Goal: Information Seeking & Learning: Learn about a topic

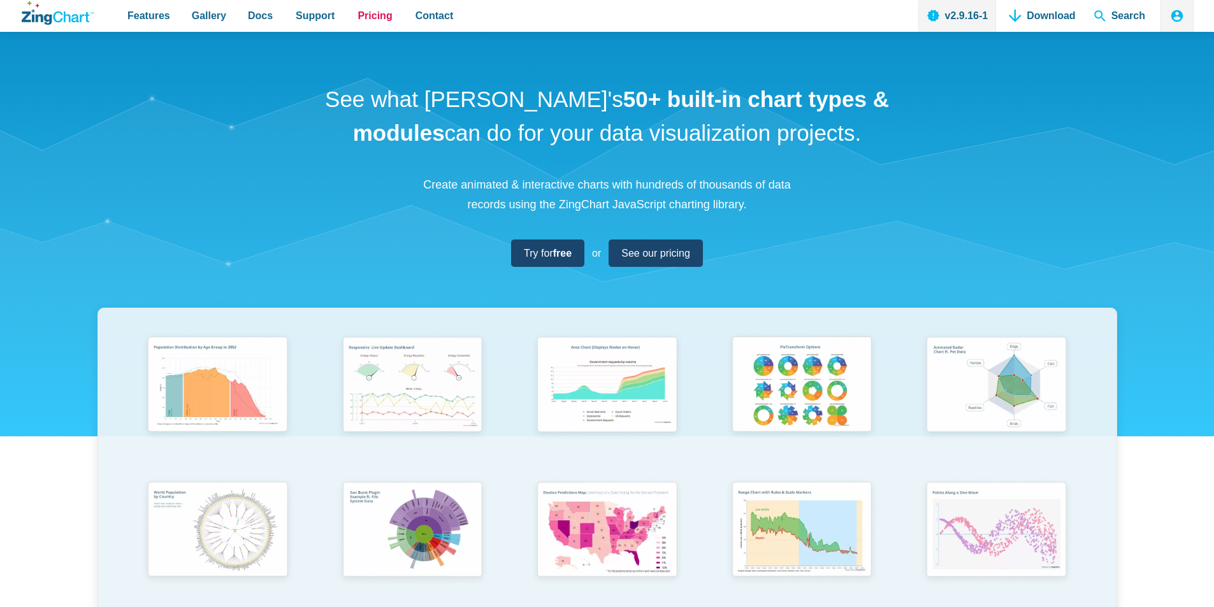
click at [357, 17] on span "Pricing" at bounding box center [374, 15] width 34 height 17
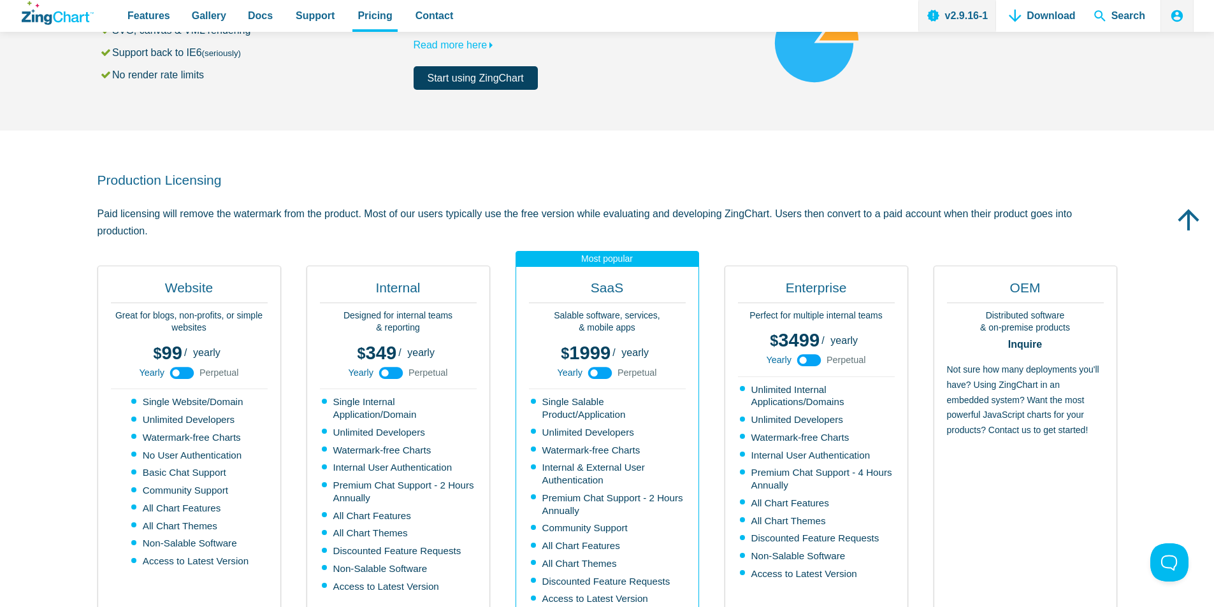
scroll to position [176, 0]
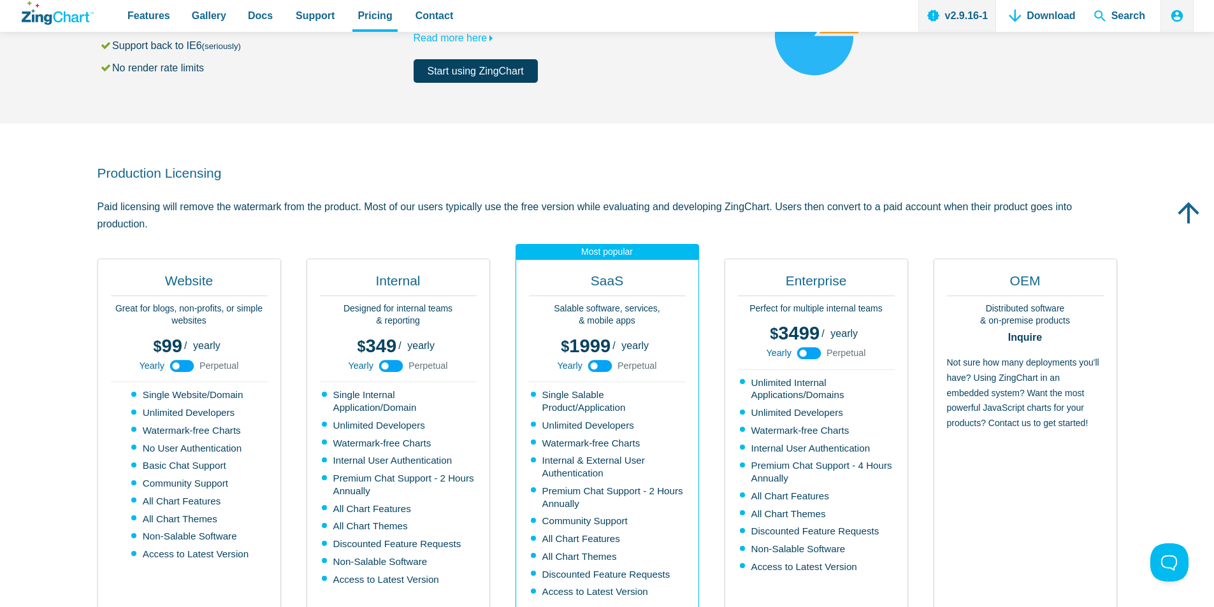
click at [192, 366] on use "App Content" at bounding box center [182, 366] width 24 height 12
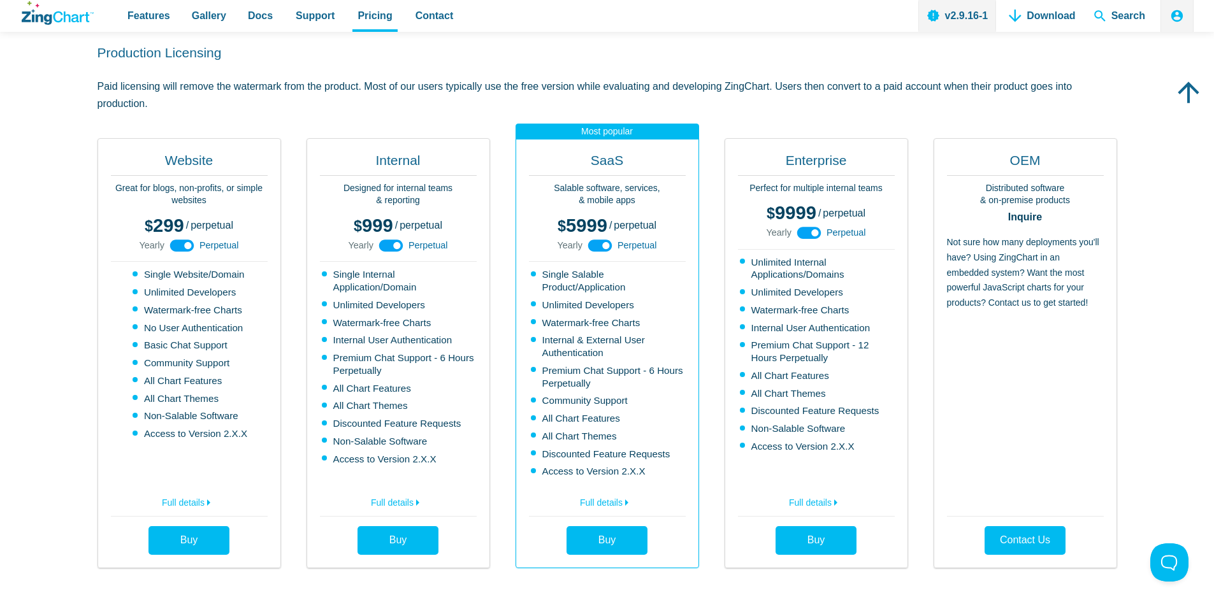
scroll to position [0, 0]
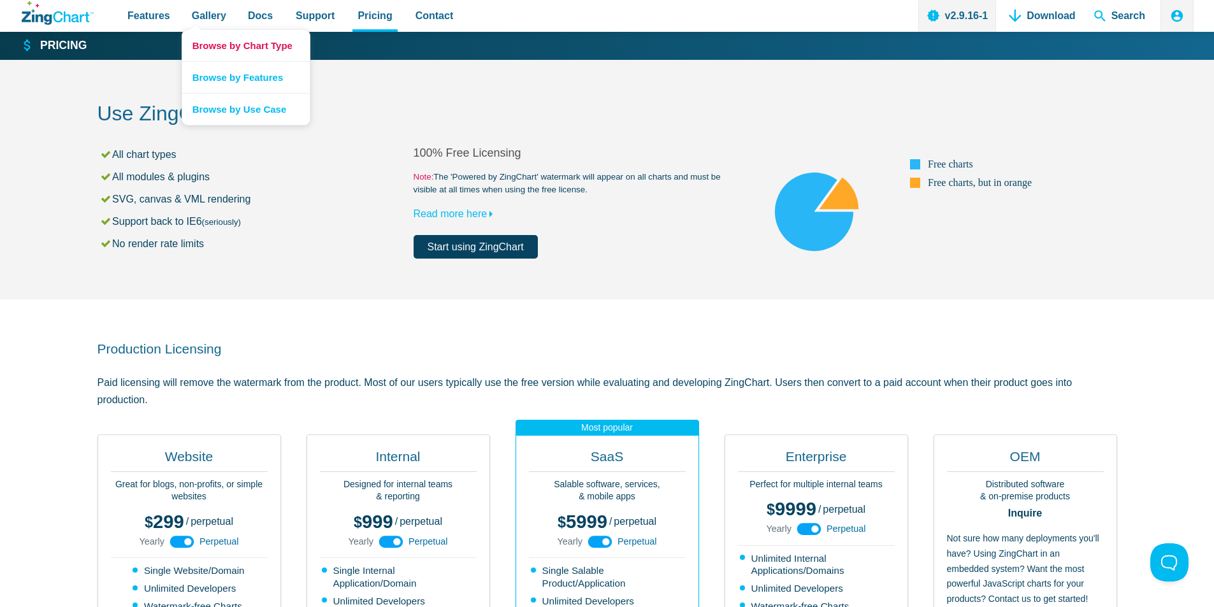
click at [198, 47] on link "Browse by Chart Type" at bounding box center [245, 45] width 127 height 31
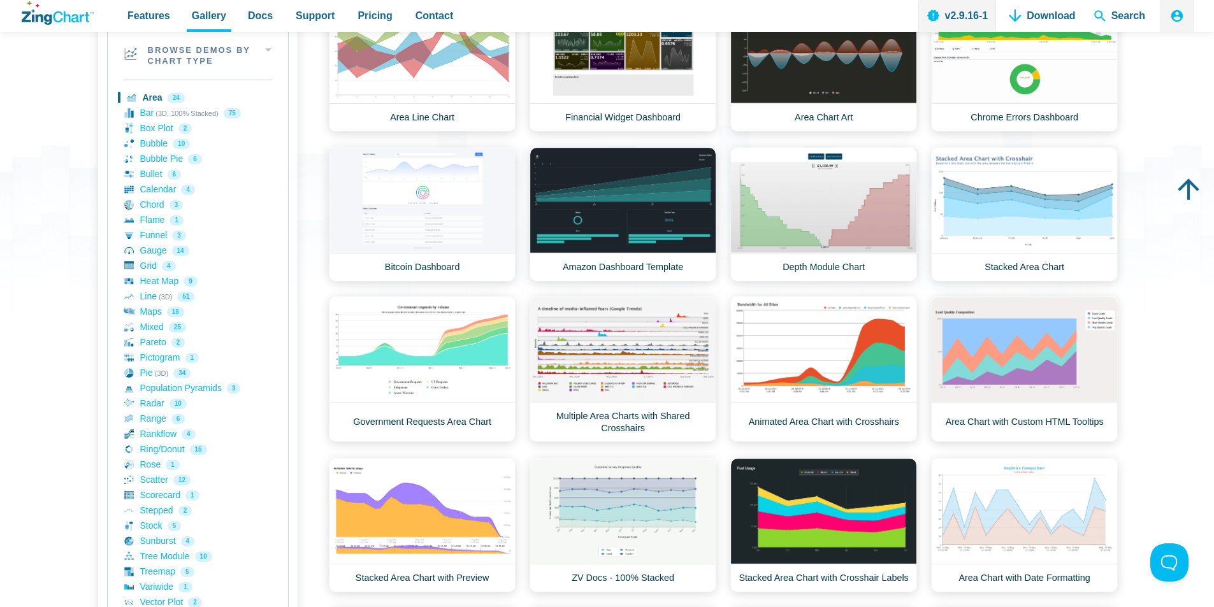
scroll to position [205, 0]
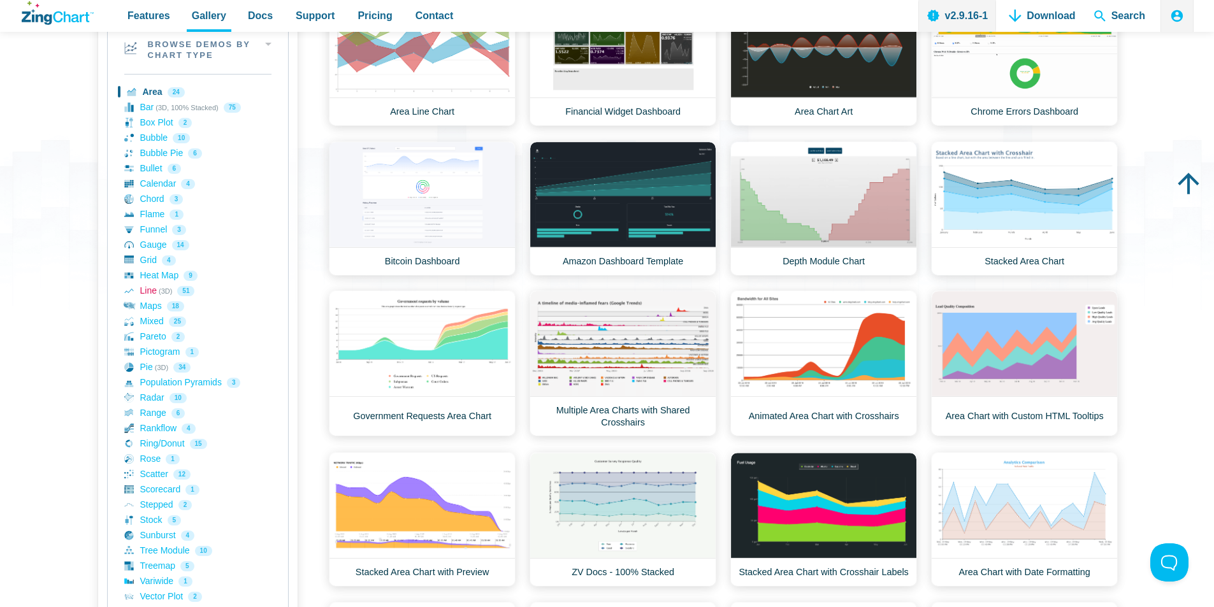
click at [145, 289] on link "Line (3D) 51" at bounding box center [197, 291] width 147 height 15
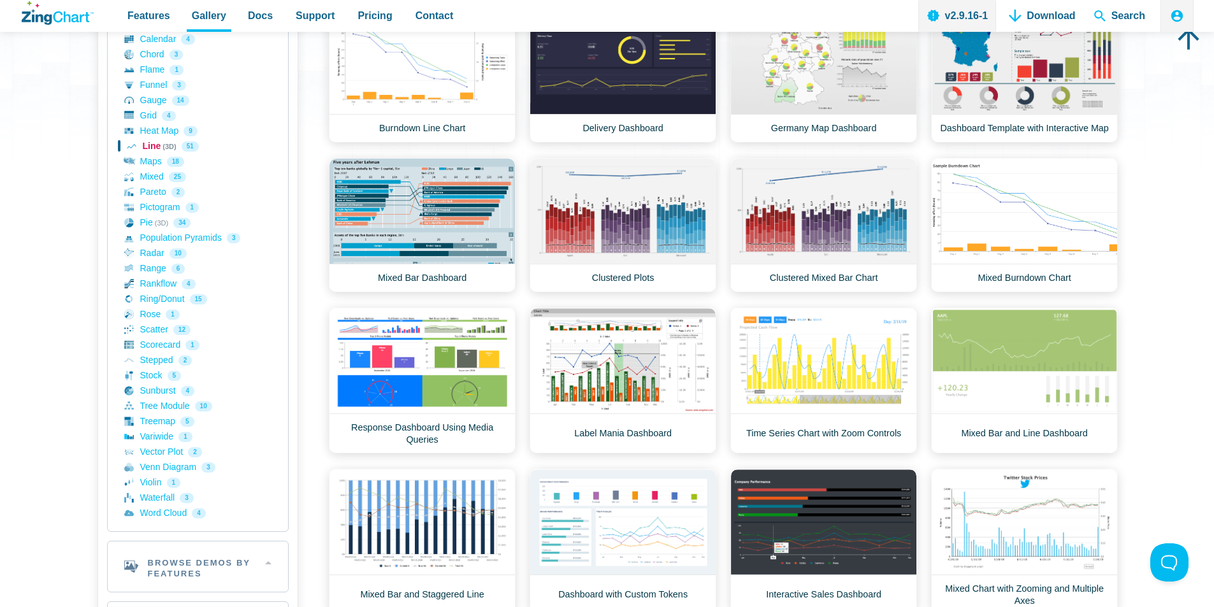
scroll to position [391, 0]
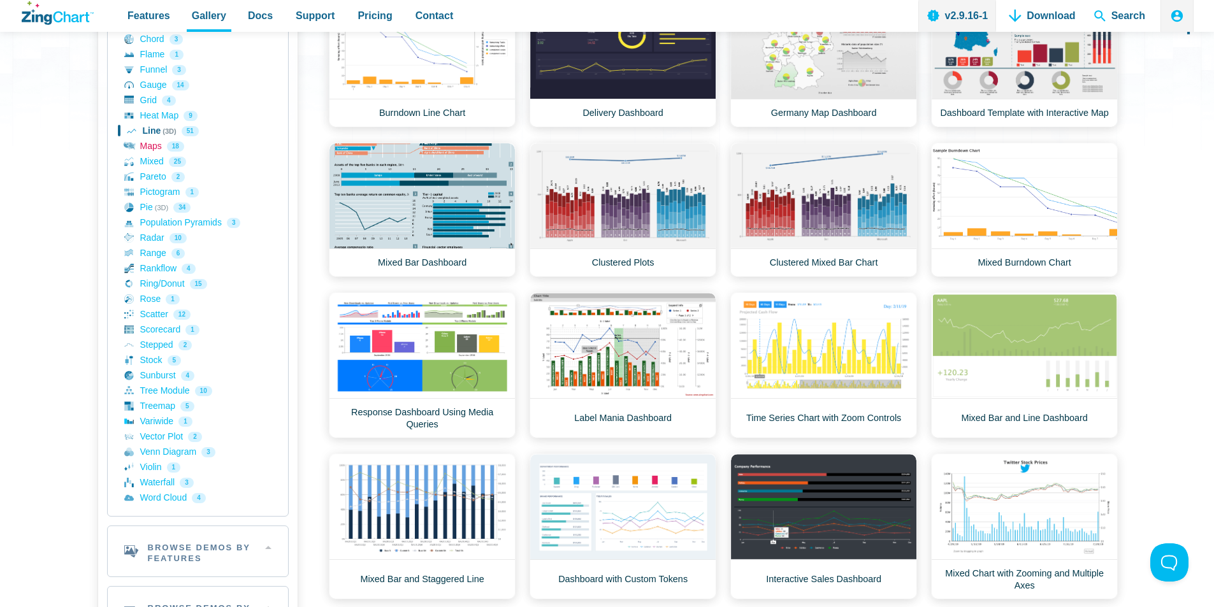
click at [151, 143] on link "Maps 18" at bounding box center [197, 146] width 147 height 15
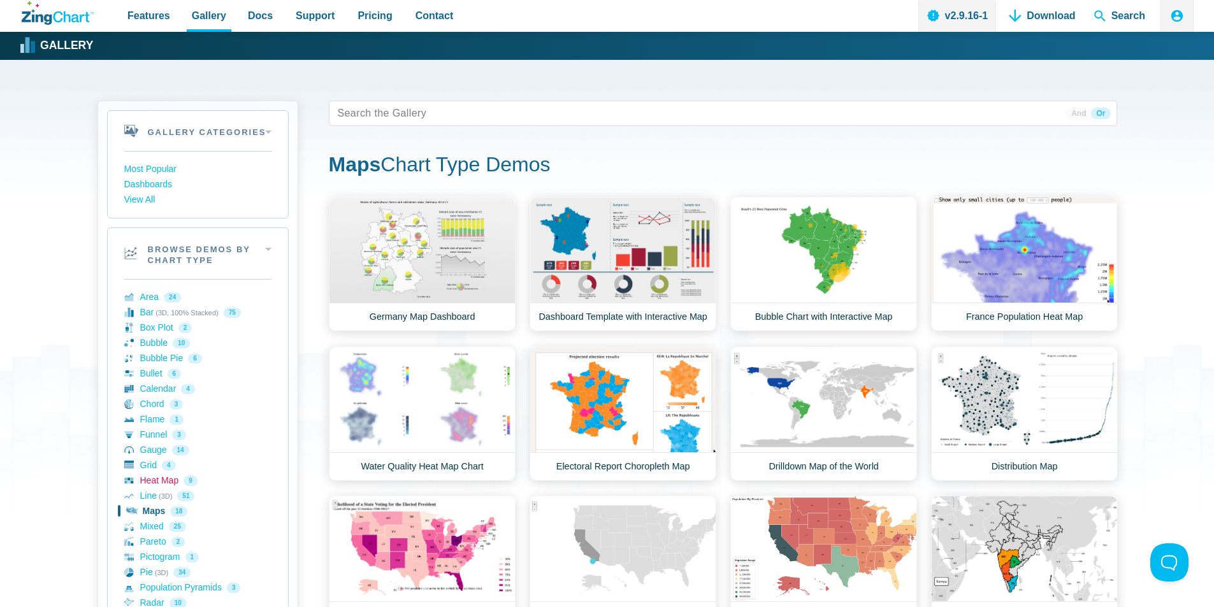
click at [176, 480] on link "Heat Map 9" at bounding box center [197, 480] width 147 height 15
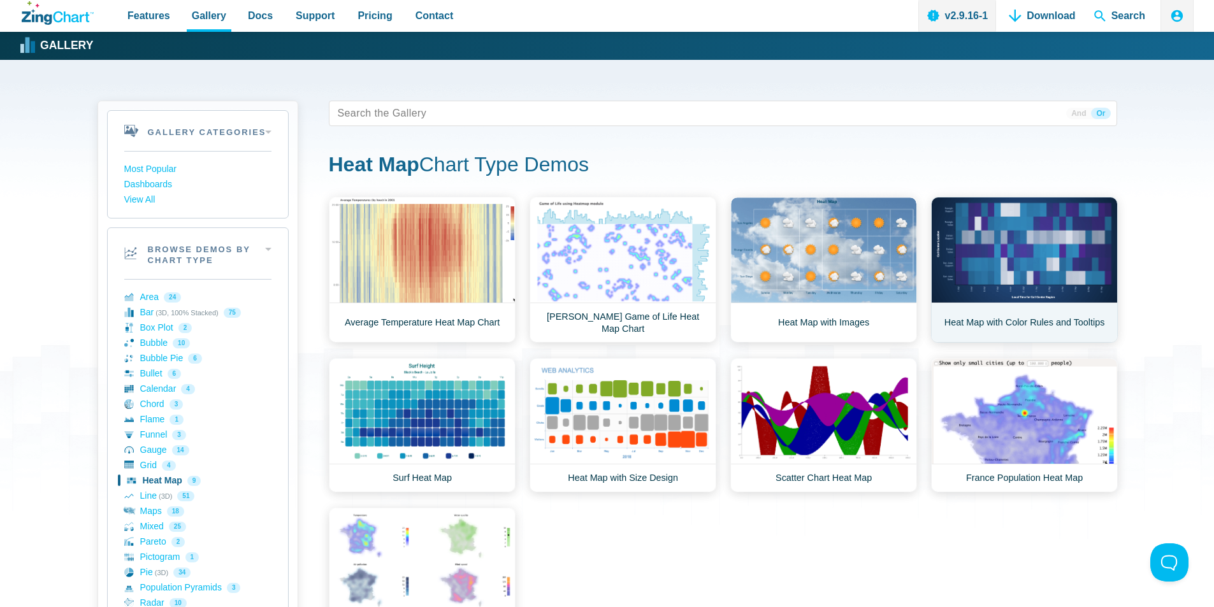
click at [995, 237] on link "Heat Map with Color Rules and Tooltips" at bounding box center [1024, 270] width 187 height 146
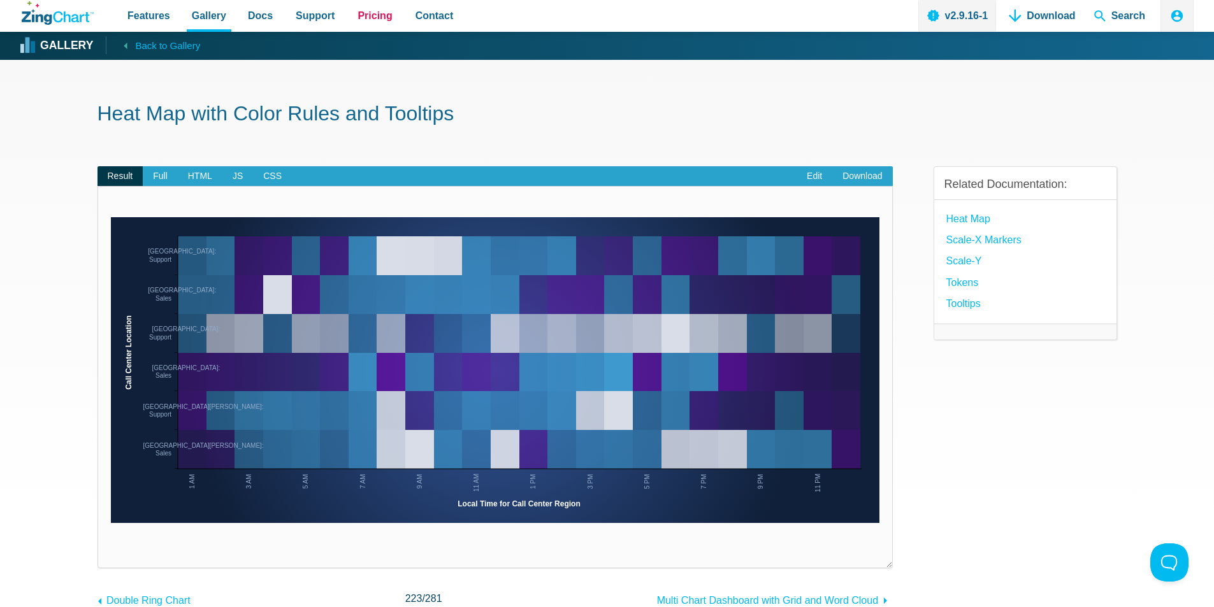
click at [366, 17] on span "Pricing" at bounding box center [374, 15] width 34 height 17
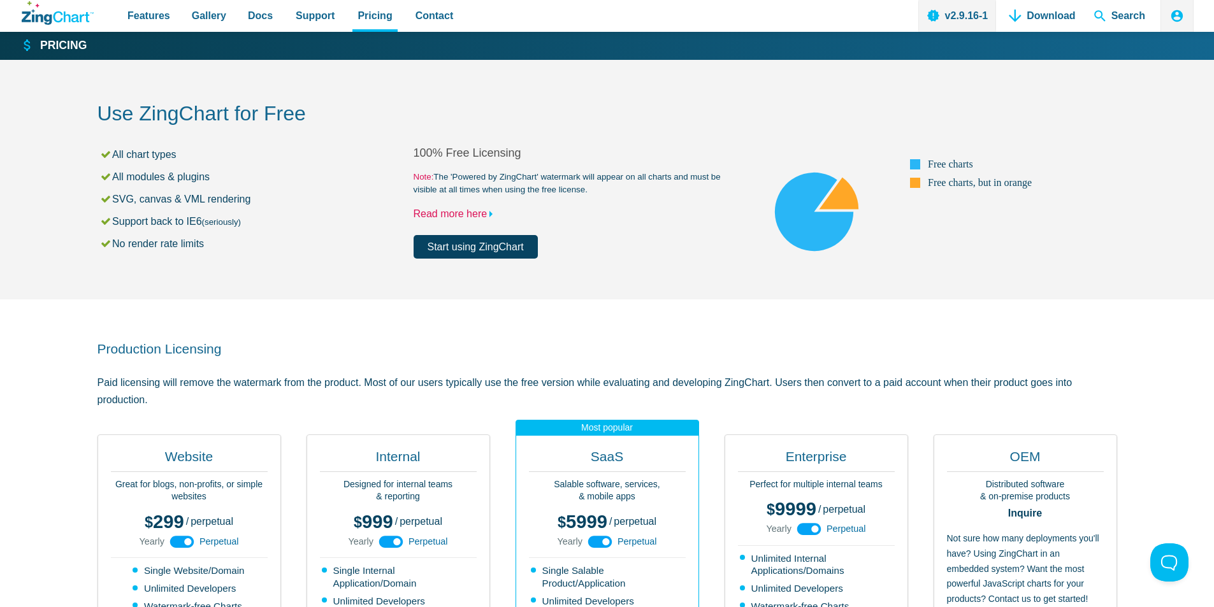
click at [477, 212] on link "Read more here" at bounding box center [455, 213] width 85 height 11
click at [248, 24] on span "Docs" at bounding box center [260, 15] width 25 height 17
